Goal: Information Seeking & Learning: Learn about a topic

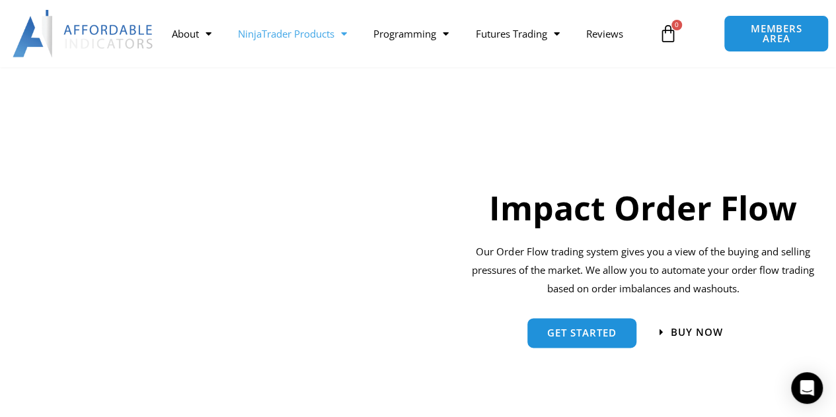
scroll to position [925, 0]
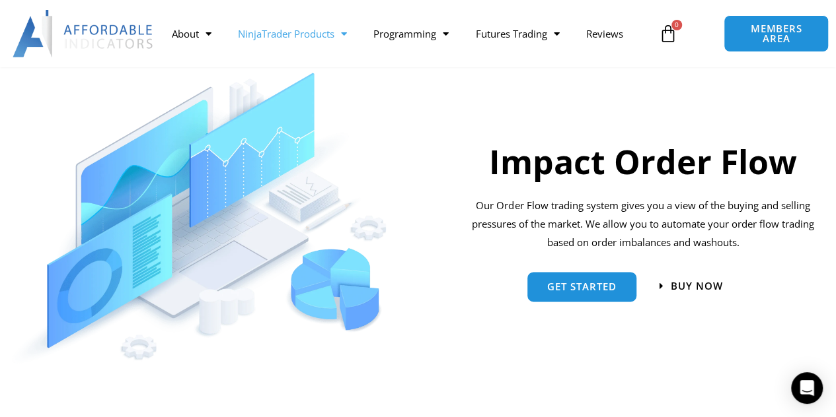
click at [634, 166] on h2 "Impact Order Flow" at bounding box center [642, 162] width 355 height 43
click at [561, 280] on span "Get started" at bounding box center [581, 282] width 69 height 10
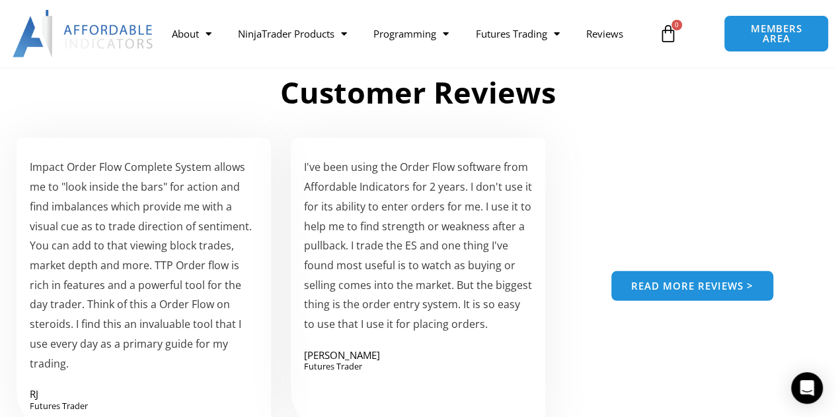
scroll to position [1916, 0]
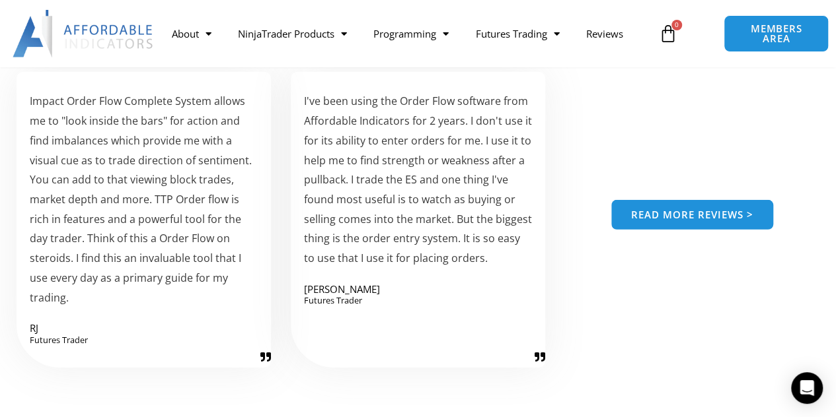
click at [683, 219] on span "Read more reviews >" at bounding box center [692, 215] width 122 height 10
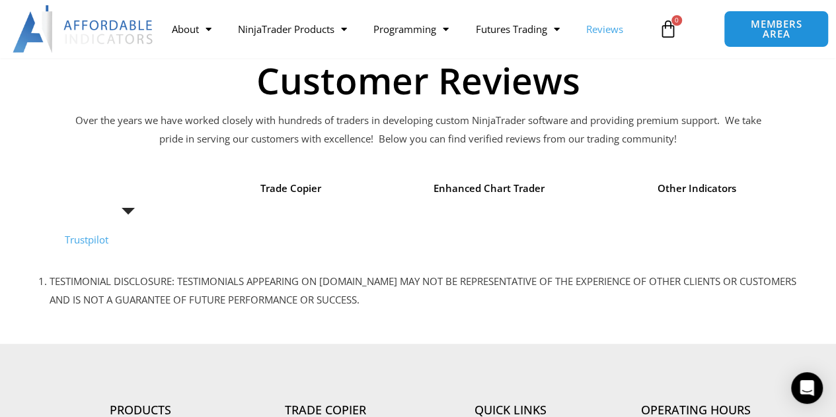
scroll to position [132, 0]
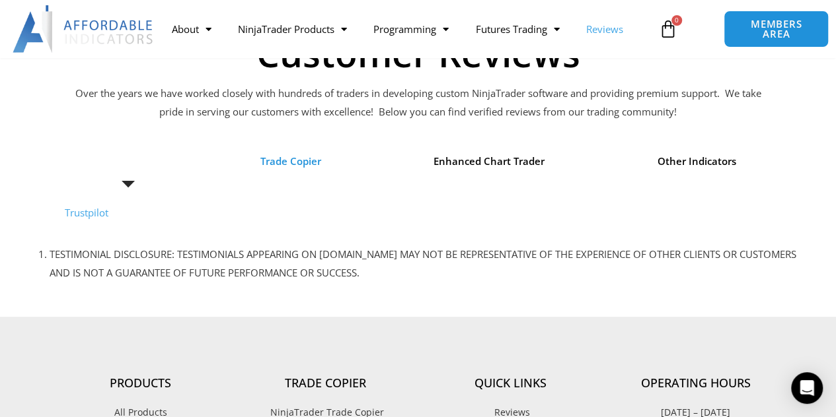
click at [296, 163] on span "Trade Copier" at bounding box center [290, 162] width 61 height 18
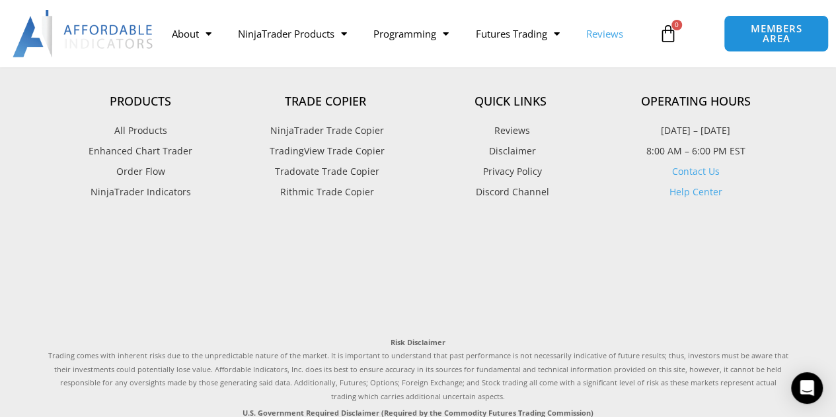
scroll to position [1453, 0]
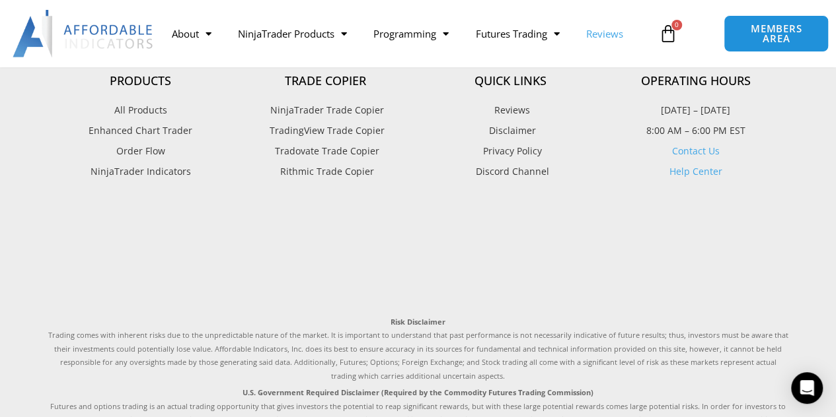
click at [316, 108] on span "NinjaTrader Trade Copier" at bounding box center [325, 110] width 117 height 17
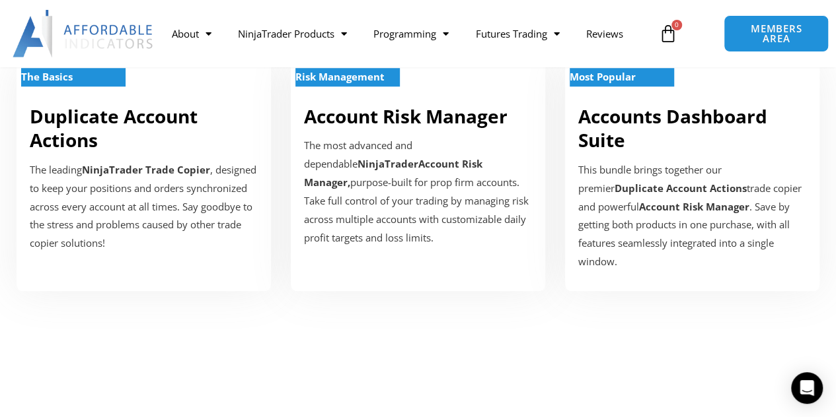
scroll to position [528, 0]
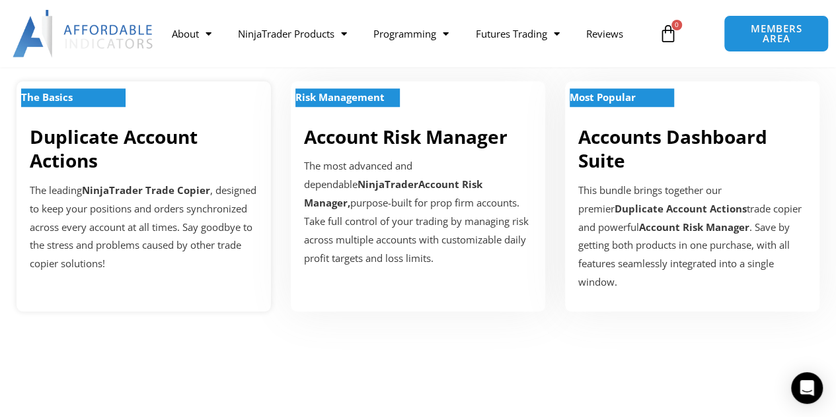
click at [66, 102] on strong "The Basics" at bounding box center [47, 96] width 52 height 13
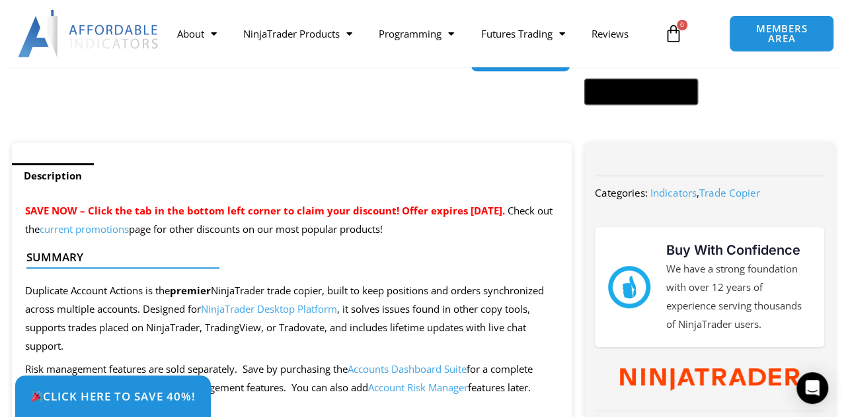
scroll to position [462, 0]
